Goal: Transaction & Acquisition: Purchase product/service

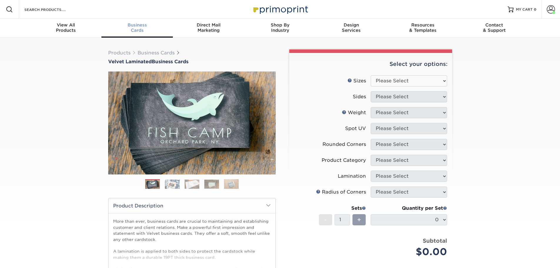
click at [146, 28] on div "Business Cards" at bounding box center [136, 27] width 71 height 11
click at [403, 80] on select "Please Select 1.5" x 3.5" - Mini 1.75" x 3.5" - Mini 2" x 2" - Square 2" x 3" -…" at bounding box center [409, 80] width 76 height 11
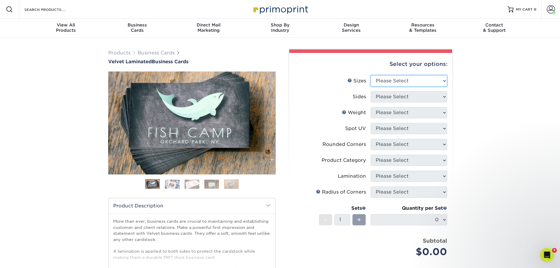
select select "2.00x3.50"
click at [371, 75] on select "Please Select 1.5" x 3.5" - Mini 1.75" x 3.5" - Mini 2" x 2" - Square 2" x 3" -…" at bounding box center [409, 80] width 76 height 11
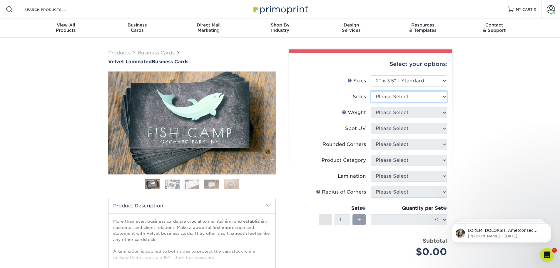
click at [400, 95] on select "Please Select Print Both Sides Print Front Only" at bounding box center [409, 96] width 76 height 11
select select "13abbda7-1d64-4f25-8bb2-c179b224825d"
click at [371, 91] on select "Please Select Print Both Sides Print Front Only" at bounding box center [409, 96] width 76 height 11
click at [397, 114] on select "Please Select 16PT" at bounding box center [409, 112] width 76 height 11
select select "16PT"
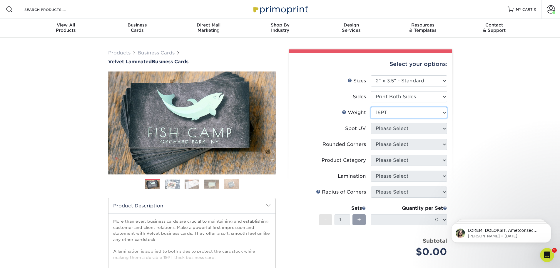
click at [371, 107] on select "Please Select 16PT" at bounding box center [409, 112] width 76 height 11
click at [400, 128] on select "Please Select No Spot UV Front and Back (Both Sides) Front Only Back Only" at bounding box center [409, 128] width 76 height 11
select select "0"
click at [371, 123] on select "Please Select No Spot UV Front and Back (Both Sides) Front Only Back Only" at bounding box center [409, 128] width 76 height 11
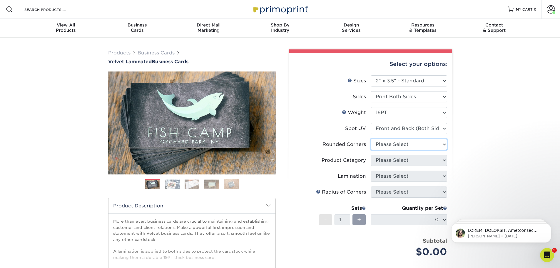
click at [421, 146] on select "Please Select Yes - Round 2 Corners Yes - Round 4 Corners No" at bounding box center [409, 144] width 76 height 11
select select "0"
click at [371, 139] on select "Please Select Yes - Round 2 Corners Yes - Round 4 Corners No" at bounding box center [409, 144] width 76 height 11
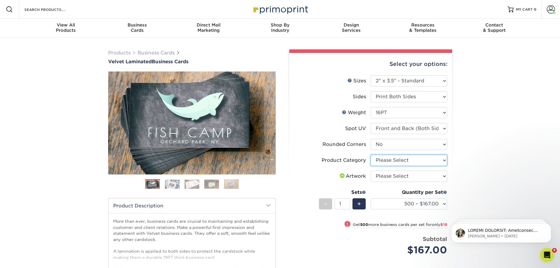
click at [395, 160] on select "Please Select Business Cards" at bounding box center [409, 160] width 76 height 11
